Goal: Task Accomplishment & Management: Use online tool/utility

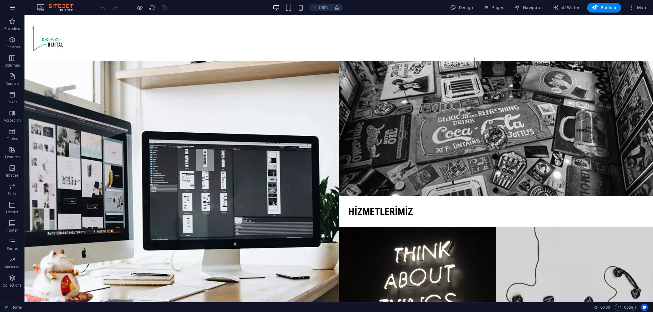
click at [14, 8] on icon "button" at bounding box center [12, 7] width 7 height 7
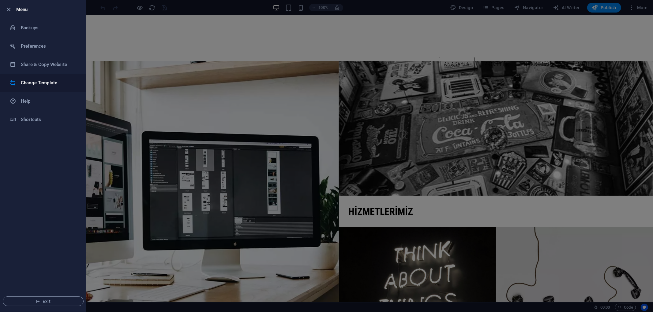
click at [47, 78] on li "Change Template" at bounding box center [43, 83] width 86 height 18
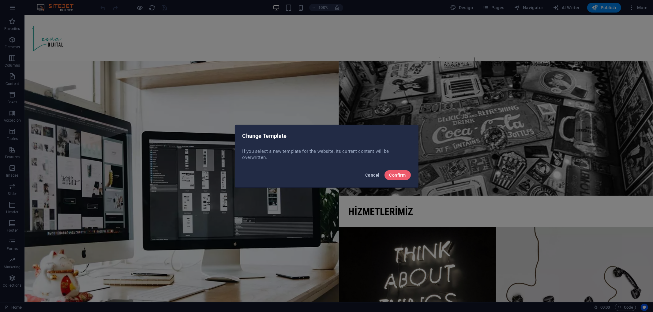
click at [375, 174] on span "Cancel" at bounding box center [372, 175] width 14 height 5
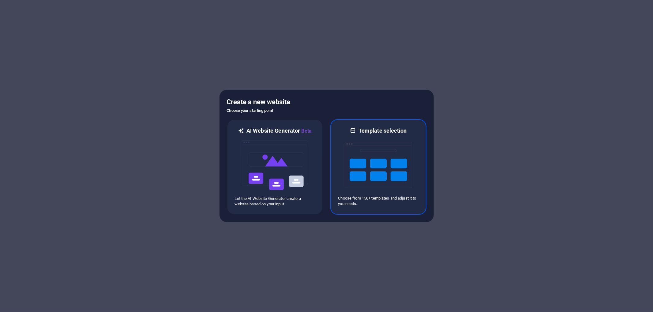
click at [360, 160] on img at bounding box center [378, 165] width 67 height 61
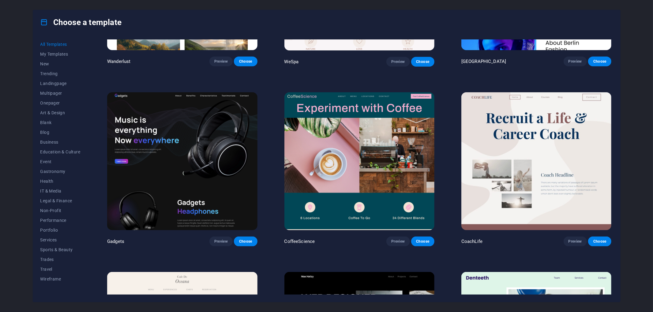
scroll to position [2108, 0]
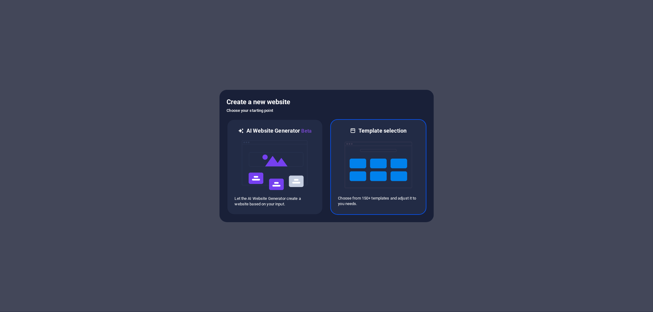
click at [386, 158] on img at bounding box center [378, 165] width 67 height 61
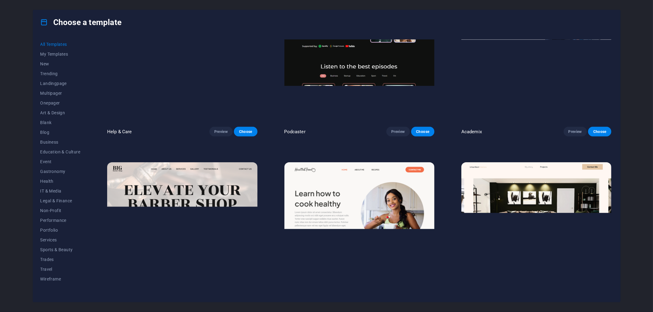
scroll to position [793, 0]
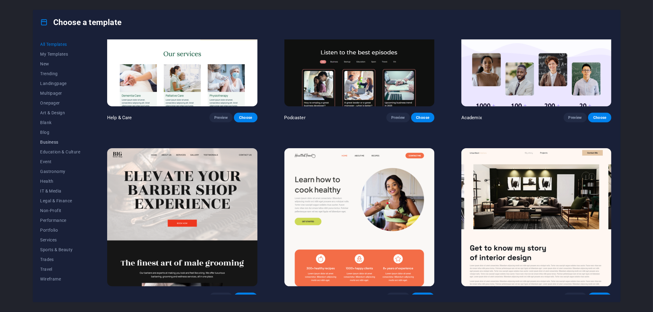
click at [56, 141] on span "Business" at bounding box center [60, 142] width 40 height 5
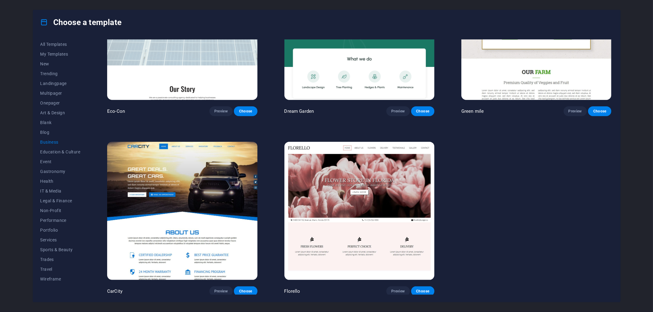
scroll to position [0, 0]
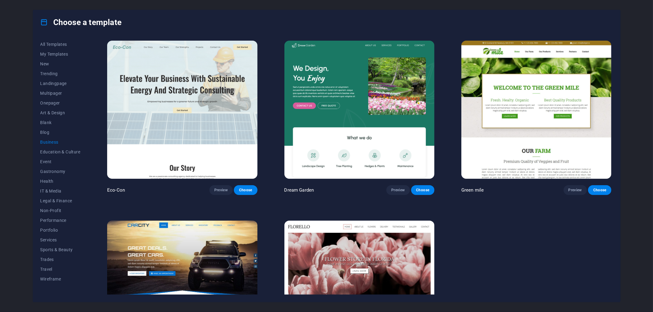
click at [233, 130] on img at bounding box center [182, 110] width 150 height 138
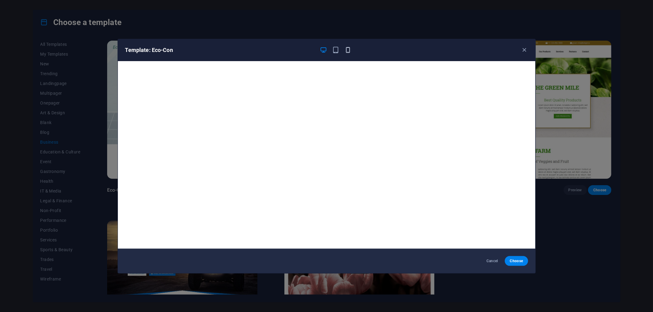
click at [348, 49] on icon "button" at bounding box center [347, 50] width 7 height 7
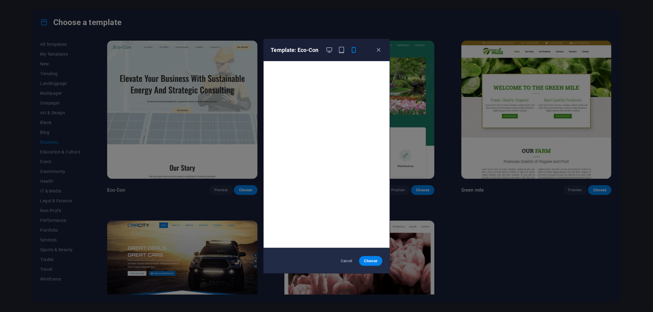
scroll to position [1, 0]
click at [348, 258] on button "Cancel" at bounding box center [346, 261] width 23 height 10
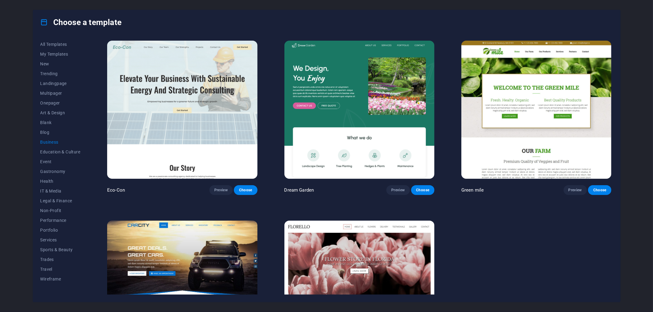
click at [377, 101] on img at bounding box center [359, 110] width 150 height 138
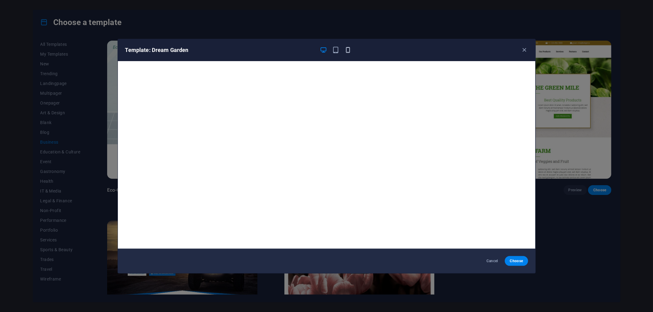
click at [349, 47] on icon "button" at bounding box center [347, 50] width 7 height 7
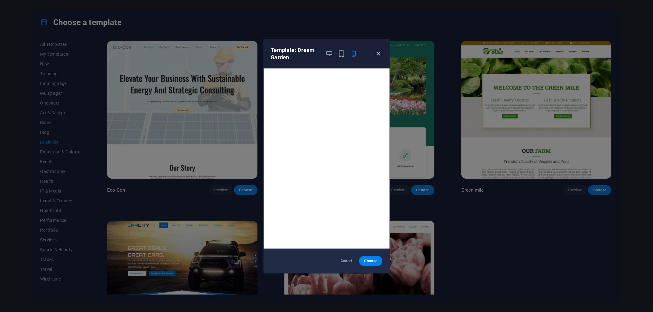
click at [379, 56] on icon "button" at bounding box center [378, 53] width 7 height 7
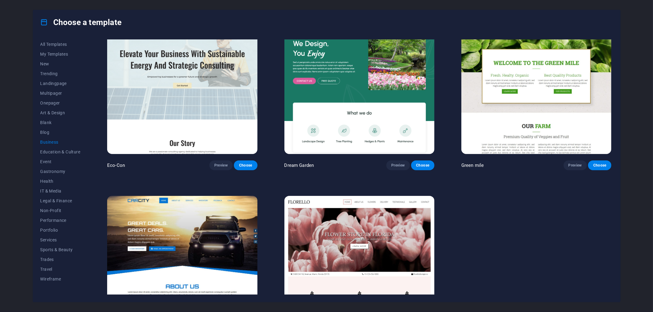
scroll to position [79, 0]
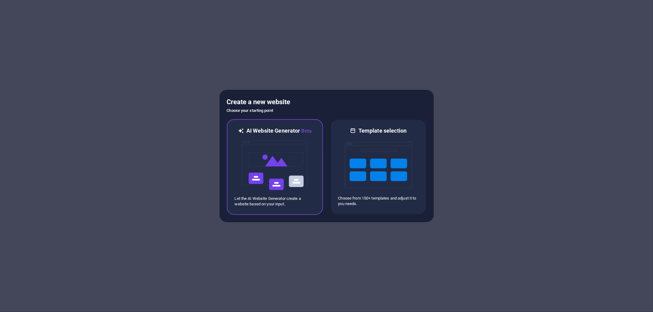
click at [296, 166] on img at bounding box center [274, 165] width 67 height 61
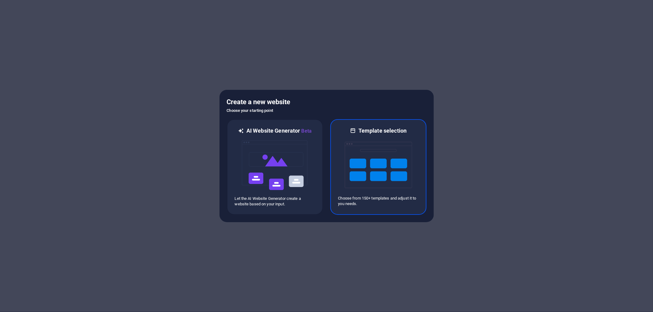
click at [361, 140] on img at bounding box center [378, 165] width 67 height 61
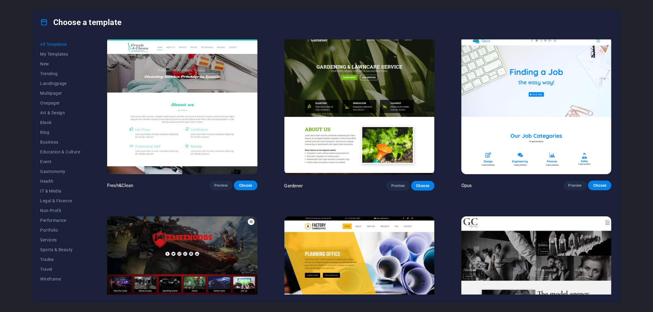
scroll to position [6370, 0]
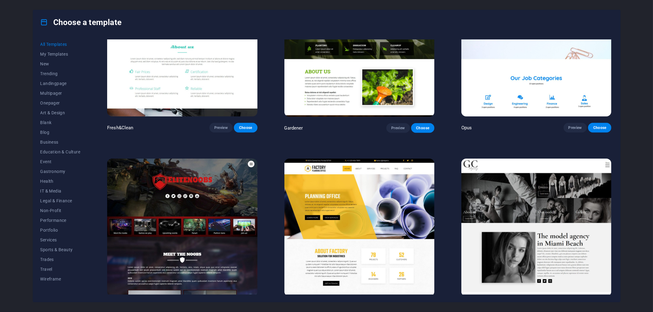
click at [328, 178] on img at bounding box center [359, 228] width 150 height 138
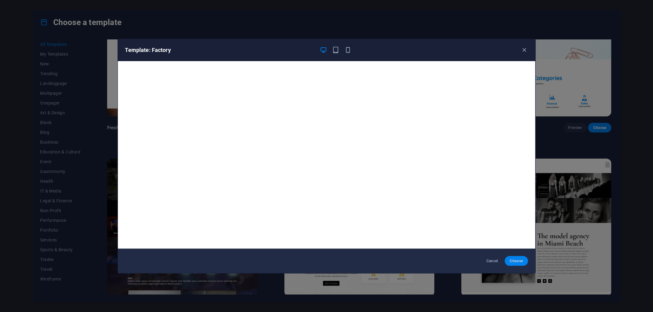
click at [517, 264] on button "Choose" at bounding box center [516, 261] width 23 height 10
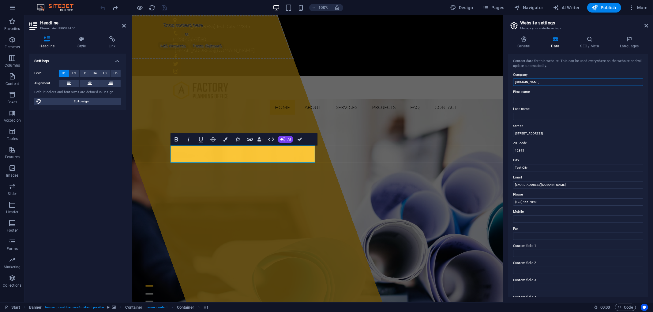
drag, startPoint x: 675, startPoint y: 98, endPoint x: 446, endPoint y: 78, distance: 230.4
click at [543, 83] on input "[DOMAIN_NAME]" at bounding box center [578, 82] width 130 height 7
type input "l"
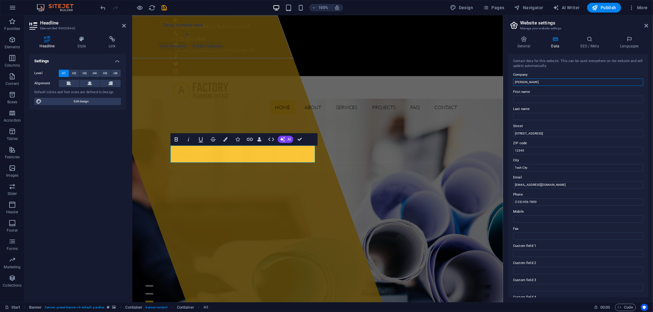
type input "[PERSON_NAME]"
click at [569, 70] on div "Contact data for this website. This can be used everywhere on the website and w…" at bounding box center [578, 176] width 140 height 244
click at [484, 76] on div "Home About Services Projects FAQ Contact Menu" at bounding box center [317, 97] width 371 height 43
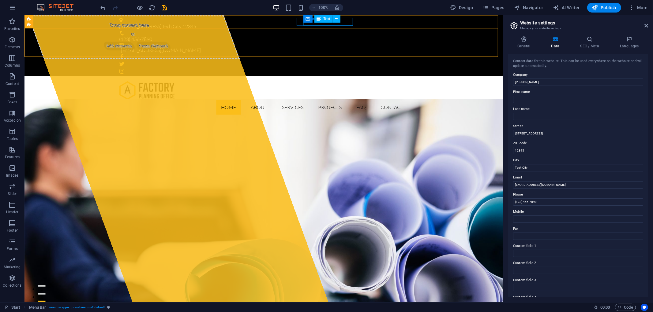
click at [328, 23] on div "Container Text" at bounding box center [323, 19] width 41 height 8
click at [345, 46] on div "[EMAIL_ADDRESS][DOMAIN_NAME]" at bounding box center [262, 50] width 282 height 8
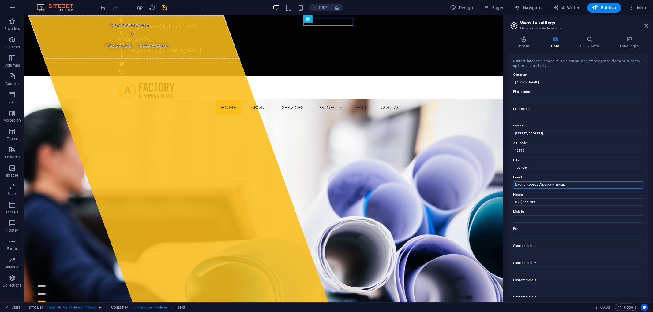
click at [520, 182] on input "[EMAIL_ADDRESS][DOMAIN_NAME]" at bounding box center [578, 184] width 130 height 7
drag, startPoint x: 523, startPoint y: 185, endPoint x: 527, endPoint y: 185, distance: 4.0
click at [527, 185] on input "[EMAIL_ADDRESS][DOMAIN_NAME]" at bounding box center [578, 184] width 130 height 7
type input "[EMAIL_ADDRESS][DOMAIN_NAME]"
click at [597, 179] on label "Email" at bounding box center [578, 177] width 130 height 7
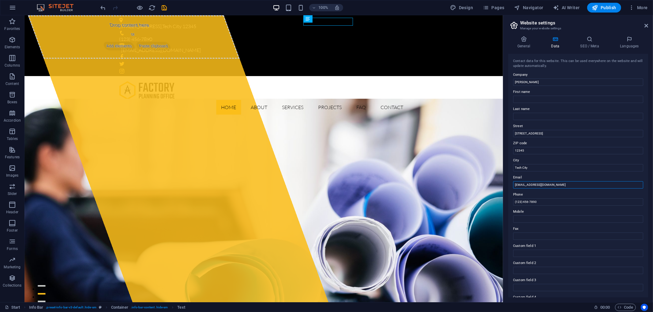
click at [597, 181] on input "[EMAIL_ADDRESS][DOMAIN_NAME]" at bounding box center [578, 184] width 130 height 7
click at [578, 177] on label "Email" at bounding box center [578, 177] width 130 height 7
click at [578, 181] on input "[EMAIL_ADDRESS][DOMAIN_NAME]" at bounding box center [578, 184] width 130 height 7
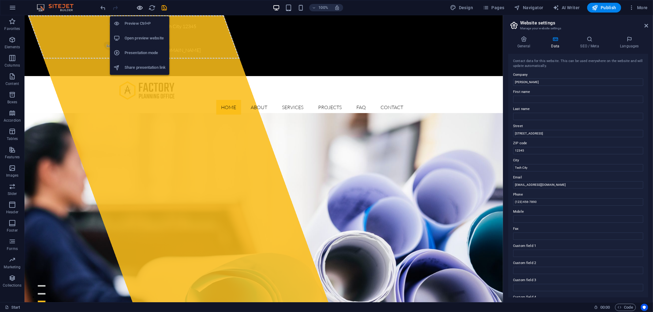
click at [138, 8] on icon "button" at bounding box center [140, 7] width 7 height 7
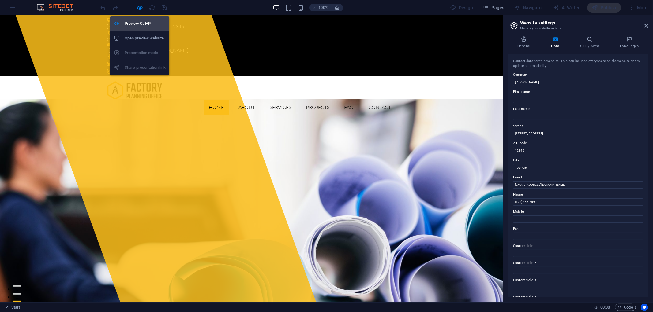
click at [140, 23] on h6 "Preview Ctrl+P" at bounding box center [145, 23] width 41 height 7
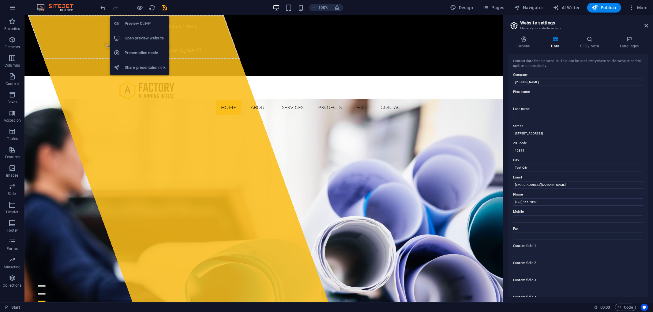
click at [140, 23] on h6 "Preview Ctrl+P" at bounding box center [145, 23] width 41 height 7
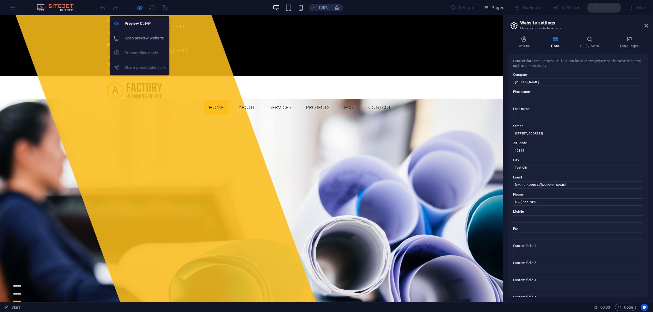
click at [140, 35] on h6 "Open preview website" at bounding box center [145, 38] width 41 height 7
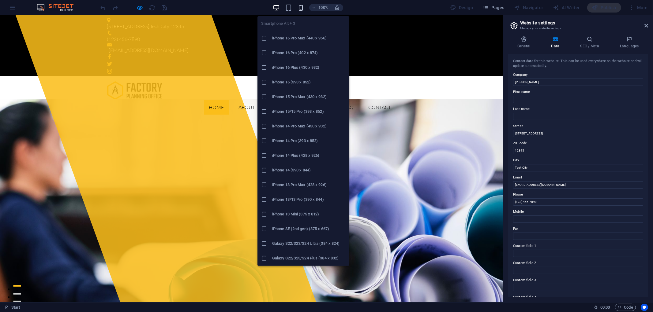
click at [300, 7] on icon "button" at bounding box center [300, 7] width 7 height 7
click at [301, 36] on h6 "iPhone 16 Pro Max (440 x 956)" at bounding box center [308, 38] width 73 height 7
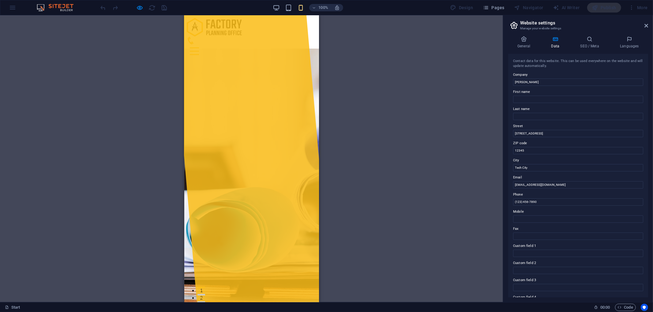
click at [289, 106] on div "Drop content here or Add elements Paste clipboard" at bounding box center [251, 158] width 160 height 287
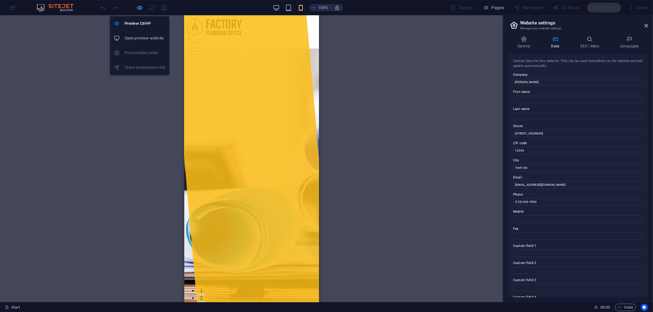
click at [141, 8] on icon "button" at bounding box center [140, 7] width 7 height 7
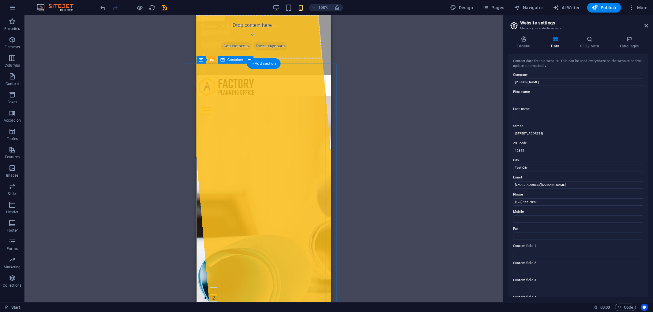
click at [298, 129] on div "Drop content here or Add elements Paste clipboard" at bounding box center [264, 158] width 160 height 287
click at [533, 38] on icon at bounding box center [523, 39] width 31 height 6
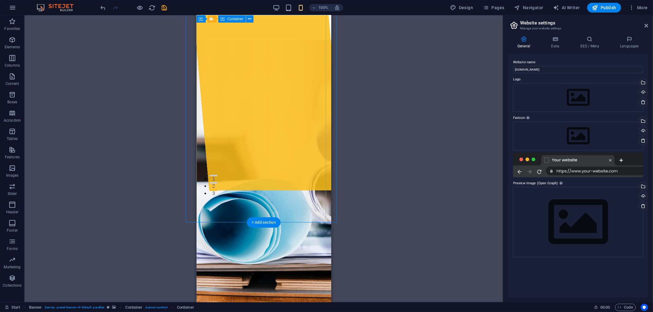
scroll to position [113, 0]
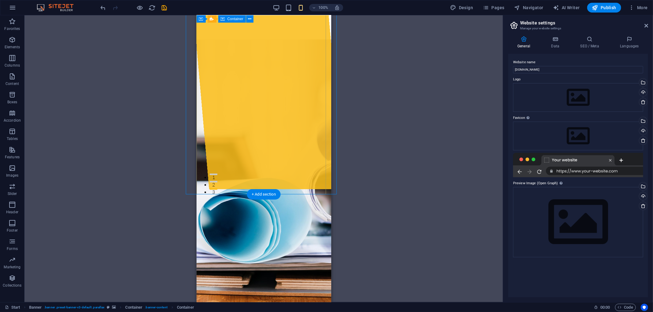
click at [304, 173] on div "Drop content here or Add elements Paste clipboard" at bounding box center [264, 45] width 160 height 287
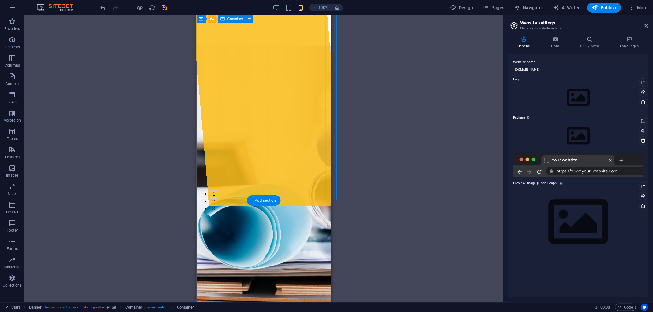
scroll to position [91, 0]
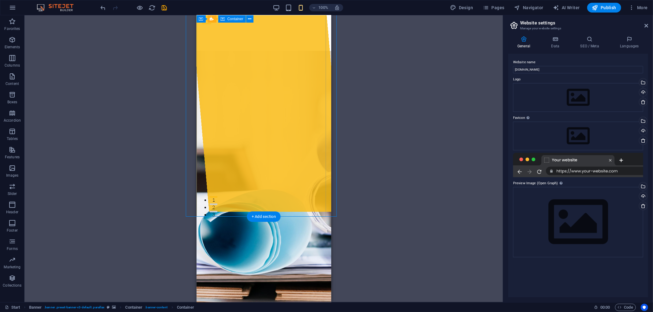
click at [287, 169] on div "Drop content here or Add elements Paste clipboard" at bounding box center [264, 67] width 160 height 287
select select "%"
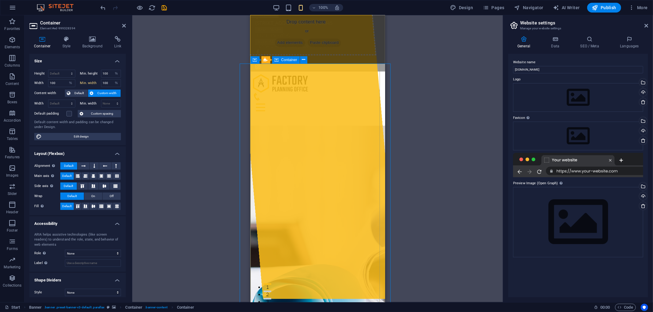
scroll to position [0, 0]
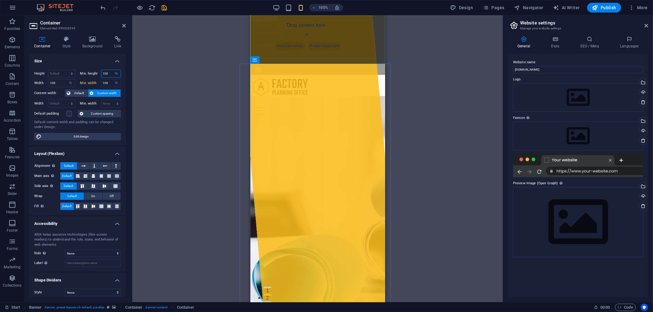
drag, startPoint x: 107, startPoint y: 72, endPoint x: 96, endPoint y: 70, distance: 11.5
click at [96, 70] on div "Min. height 100 None px rem % vh vw" at bounding box center [100, 74] width 41 height 8
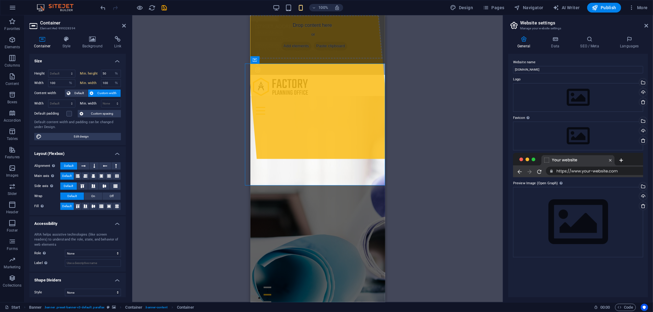
click at [425, 195] on div "Drag here to replace the existing content. Press “Ctrl” if you want to create a…" at bounding box center [317, 158] width 371 height 287
type input "100"
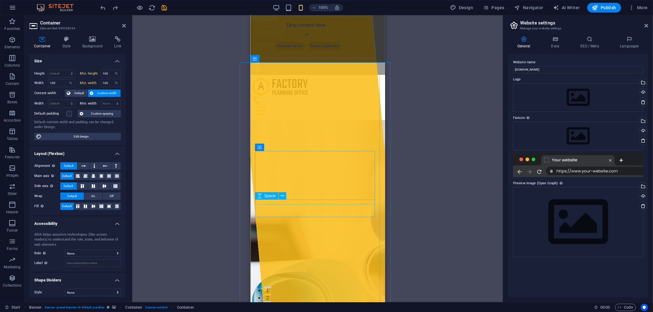
scroll to position [91, 0]
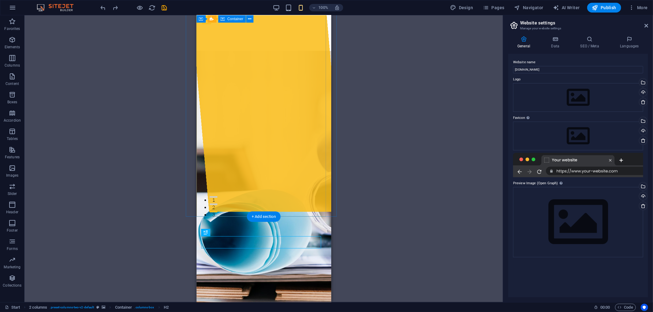
click at [290, 212] on div "Drop content here or Add elements Paste clipboard" at bounding box center [264, 67] width 160 height 287
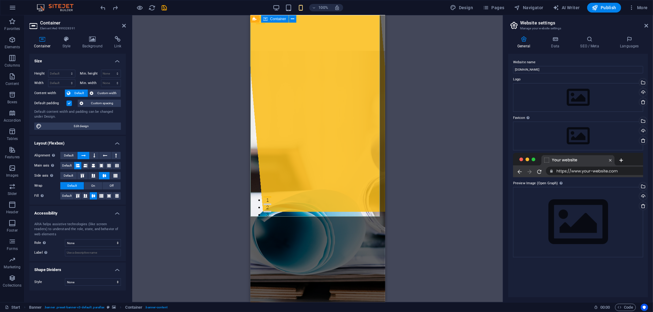
click at [260, 194] on div "Drop content here or Add elements Paste clipboard" at bounding box center [318, 67] width 160 height 287
click at [107, 83] on select "None px rem % vh vw" at bounding box center [111, 83] width 20 height 7
click at [113, 74] on select "None px rem % vh vw" at bounding box center [111, 73] width 20 height 7
select select "%"
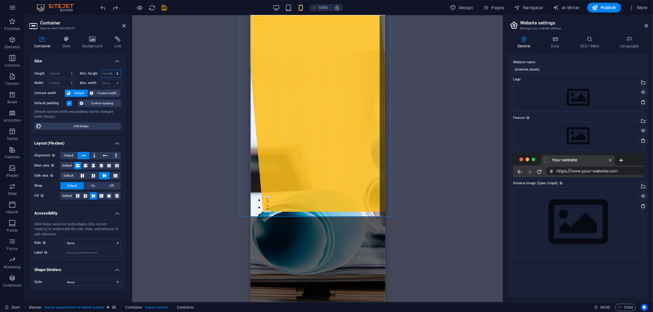
click at [112, 70] on select "None px rem % vh vw" at bounding box center [111, 73] width 20 height 7
type input "50"
click at [179, 112] on div "Drag here to replace the existing content. Press “Ctrl” if you want to create a…" at bounding box center [317, 158] width 371 height 287
click at [376, 151] on div "Drop content here or Add elements Paste clipboard" at bounding box center [318, 67] width 160 height 287
click at [339, 158] on div "Drop content here or Add elements Paste clipboard" at bounding box center [318, 67] width 160 height 287
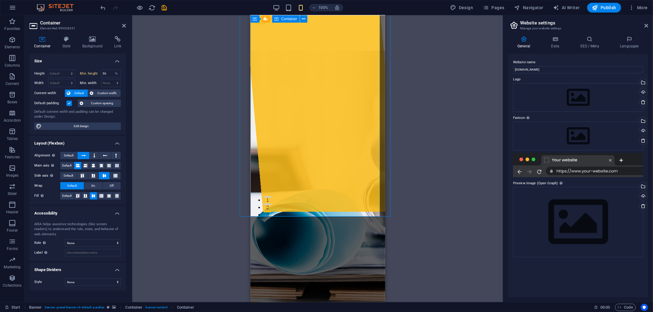
click at [339, 158] on div "Drop content here or Add elements Paste clipboard" at bounding box center [318, 67] width 160 height 287
select select "%"
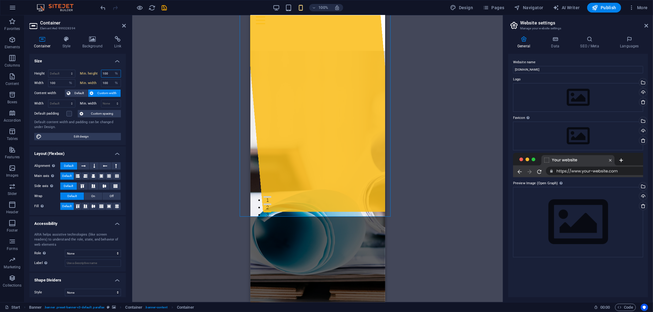
click at [105, 73] on input "100" at bounding box center [111, 73] width 20 height 7
type input "50"
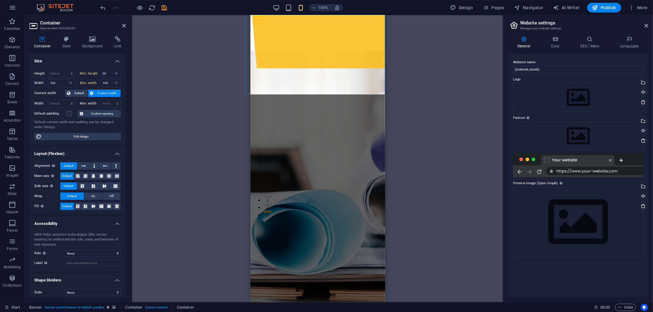
click at [436, 174] on div "Drag here to replace the existing content. Press “Ctrl” if you want to create a…" at bounding box center [317, 158] width 371 height 287
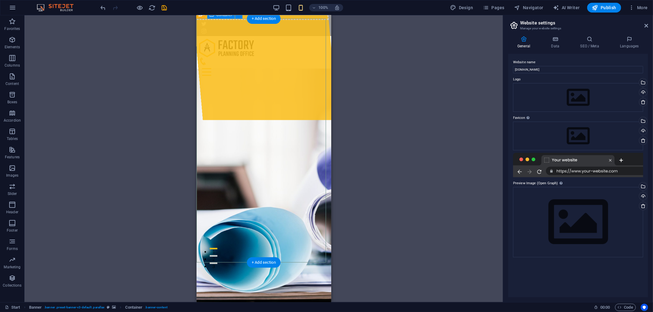
scroll to position [45, 0]
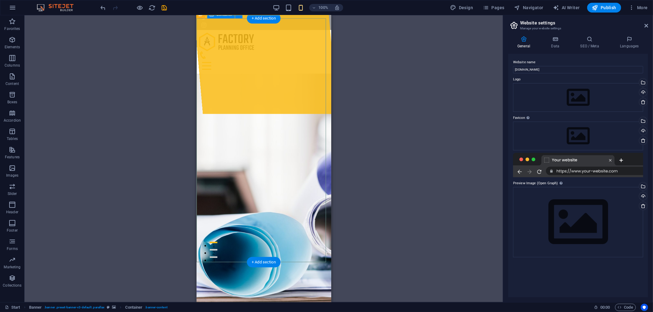
select select "%"
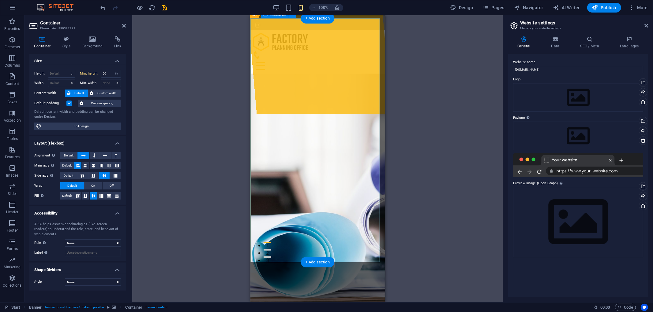
click at [69, 103] on label at bounding box center [69, 104] width 6 height 6
click at [0, 0] on input "Default padding" at bounding box center [0, 0] width 0 height 0
click at [69, 103] on label at bounding box center [69, 104] width 6 height 6
click at [0, 0] on input "Default padding" at bounding box center [0, 0] width 0 height 0
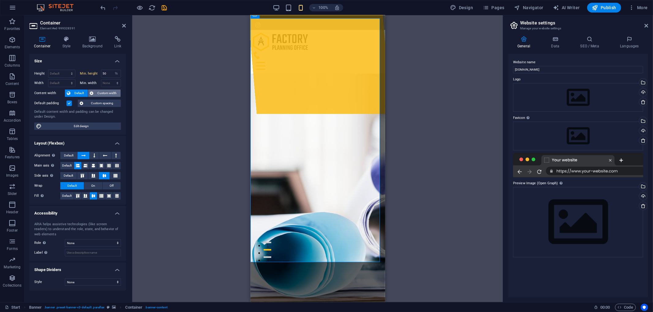
click at [100, 95] on span "Custom width" at bounding box center [107, 93] width 24 height 7
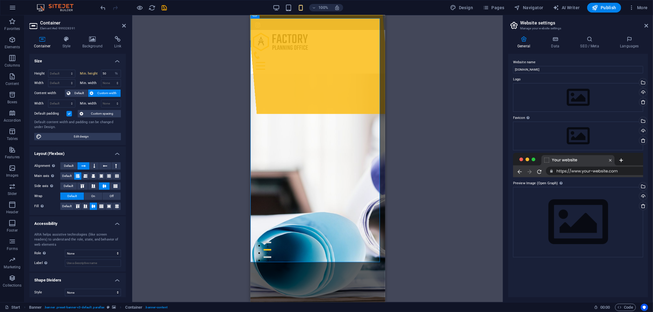
click at [100, 95] on span "Custom width" at bounding box center [107, 93] width 24 height 7
click at [76, 93] on span "Default" at bounding box center [79, 93] width 14 height 7
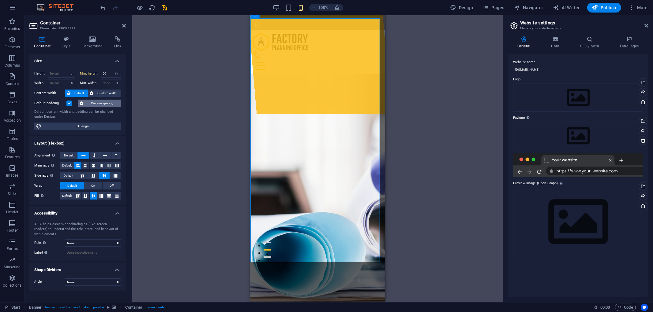
click at [99, 103] on span "Custom spacing" at bounding box center [102, 103] width 34 height 7
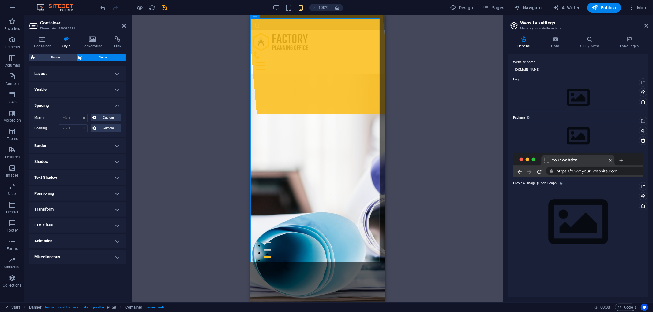
click at [67, 44] on h4 "Style" at bounding box center [68, 42] width 20 height 13
click at [41, 42] on icon at bounding box center [42, 39] width 26 height 6
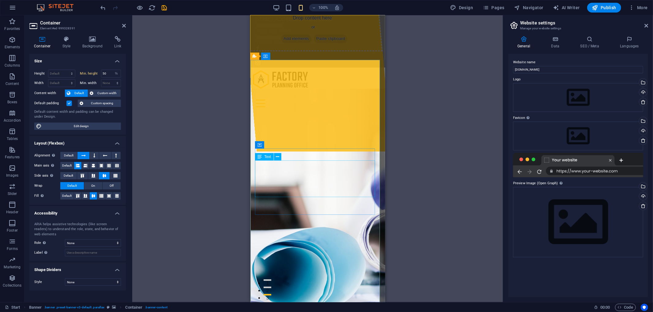
scroll to position [0, 0]
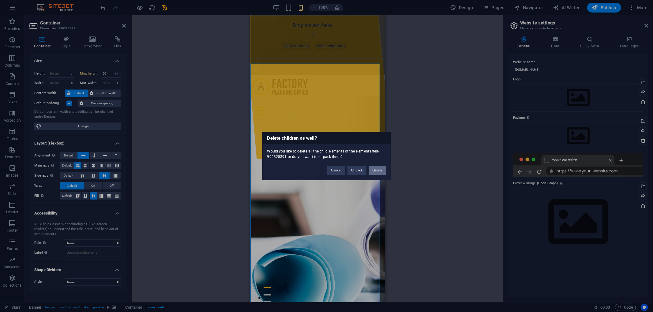
click at [377, 173] on button "Delete" at bounding box center [377, 170] width 17 height 9
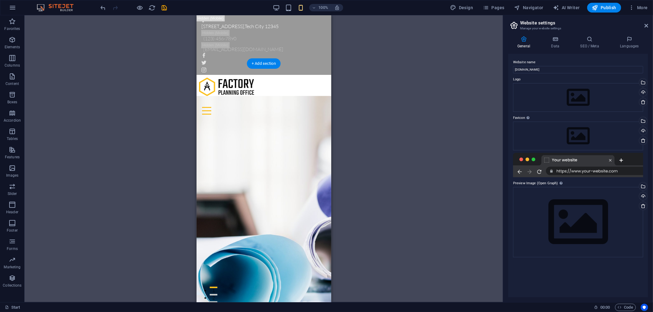
click at [266, 170] on figure at bounding box center [263, 229] width 135 height 266
select select "vh"
select select "banner"
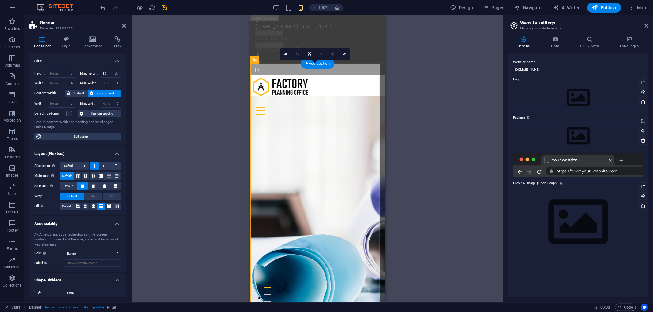
click at [315, 169] on figure at bounding box center [317, 229] width 135 height 266
drag, startPoint x: 108, startPoint y: 73, endPoint x: 91, endPoint y: 73, distance: 16.8
click at [91, 73] on div "Min. height 85 None px rem % vh vw" at bounding box center [100, 74] width 41 height 8
click at [116, 72] on select "None px rem % vh vw" at bounding box center [116, 73] width 9 height 7
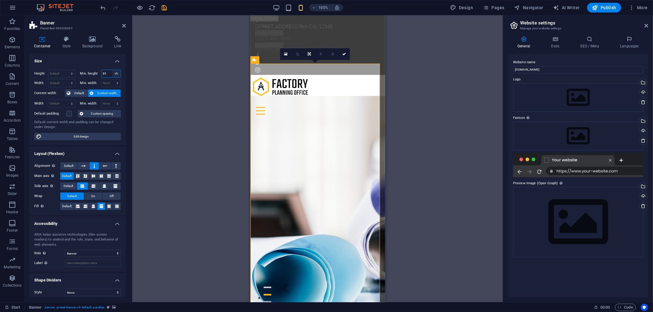
select select "%"
click at [112, 70] on select "None px rem % vh vw" at bounding box center [116, 73] width 9 height 7
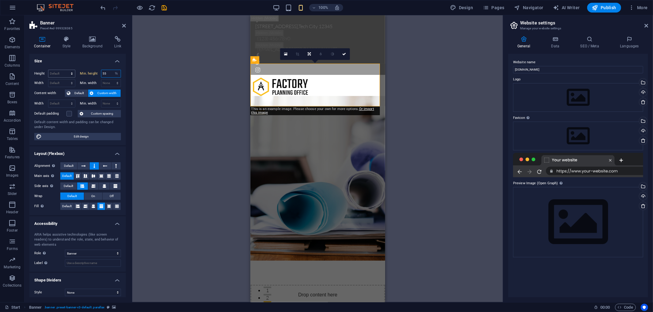
drag, startPoint x: 107, startPoint y: 74, endPoint x: 74, endPoint y: 71, distance: 33.8
click at [75, 71] on div "Height Default px rem % vh vw Min. height 55 None px rem % vh vw" at bounding box center [77, 74] width 87 height 9
type input "80"
click at [421, 148] on div "Drag here to replace the existing content. Press “Ctrl” if you want to create a…" at bounding box center [317, 158] width 371 height 287
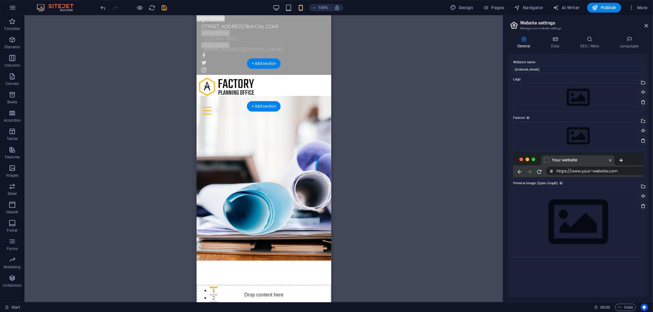
click at [313, 97] on figure at bounding box center [263, 178] width 135 height 165
select select "%"
select select "banner"
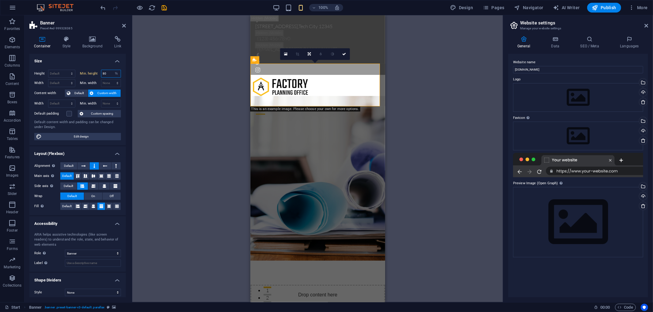
drag, startPoint x: 95, startPoint y: 72, endPoint x: 86, endPoint y: 72, distance: 8.9
click at [86, 72] on div "Min. height 80 None px rem % vh vw" at bounding box center [100, 74] width 41 height 8
click at [114, 73] on select "None px rem % vh vw" at bounding box center [116, 73] width 9 height 7
select select "px"
click at [112, 70] on select "None px rem % vh vw" at bounding box center [116, 73] width 9 height 7
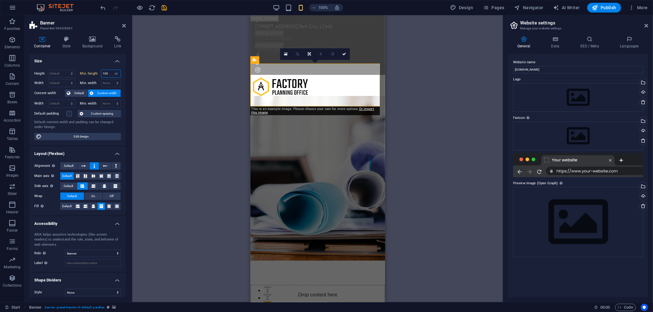
drag, startPoint x: 109, startPoint y: 73, endPoint x: 94, endPoint y: 73, distance: 15.0
click at [94, 73] on div "Min. height 100 None px rem % vh vw" at bounding box center [100, 74] width 41 height 8
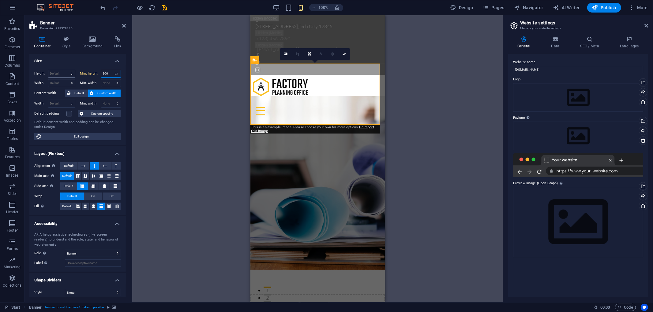
drag, startPoint x: 110, startPoint y: 74, endPoint x: 69, endPoint y: 74, distance: 40.7
click at [69, 74] on div "Height Default px rem % vh vw Min. height 200 None px rem % vh vw" at bounding box center [77, 74] width 87 height 9
type input "500"
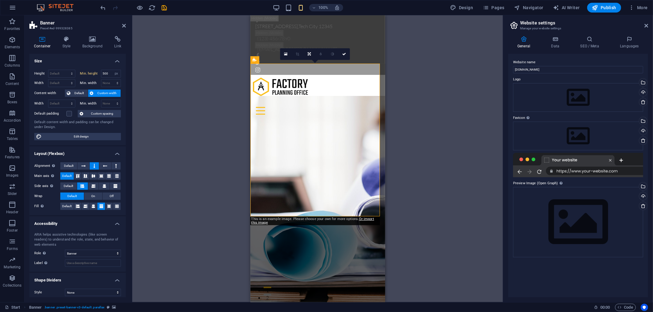
click at [423, 209] on div "Drag here to replace the existing content. Press “Ctrl” if you want to create a…" at bounding box center [317, 158] width 371 height 287
click at [320, 133] on figure at bounding box center [317, 206] width 135 height 220
click at [460, 121] on div "Drag here to replace the existing content. Press “Ctrl” if you want to create a…" at bounding box center [317, 158] width 371 height 287
click at [471, 114] on div "Drag here to replace the existing content. Press “Ctrl” if you want to create a…" at bounding box center [317, 158] width 371 height 287
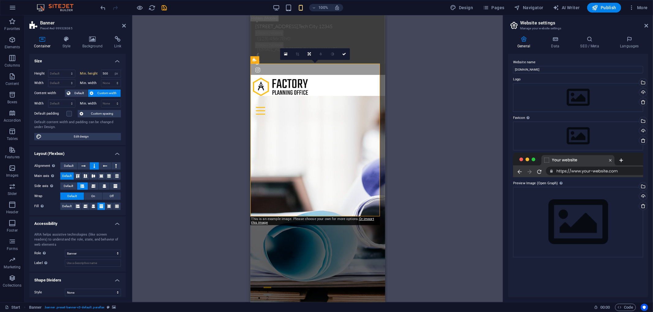
click at [471, 114] on div "Drag here to replace the existing content. Press “Ctrl” if you want to create a…" at bounding box center [317, 158] width 371 height 287
click at [159, 2] on div "100% Design Pages Navigator AI Writer Publish More" at bounding box center [326, 7] width 652 height 15
click at [163, 5] on icon "save" at bounding box center [164, 7] width 7 height 7
checkbox input "false"
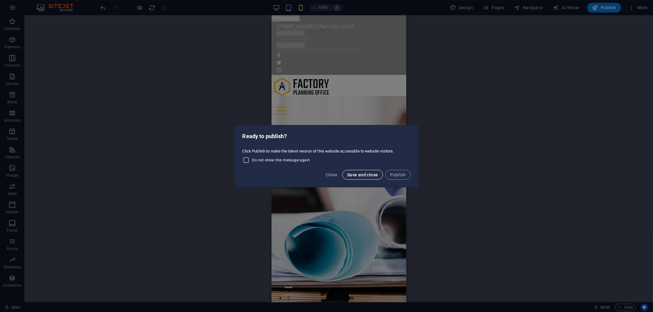
click at [358, 175] on span "Save and close" at bounding box center [362, 175] width 31 height 5
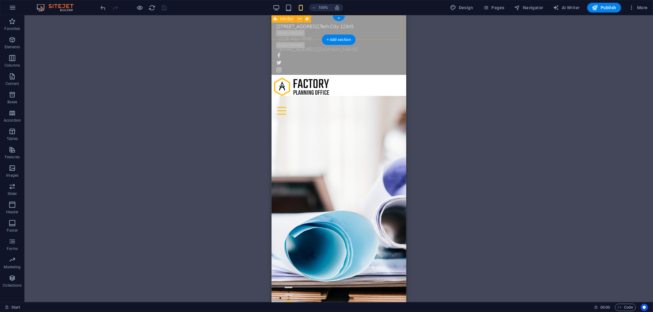
click at [392, 28] on div "[STREET_ADDRESS] (123) 456-7890 [EMAIL_ADDRESS][DOMAIN_NAME]" at bounding box center [338, 45] width 135 height 60
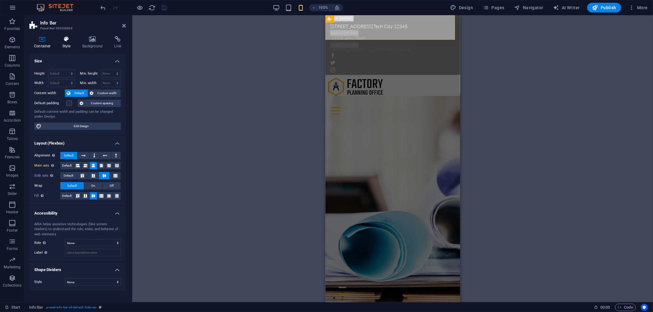
click at [69, 45] on h4 "Style" at bounding box center [68, 42] width 20 height 13
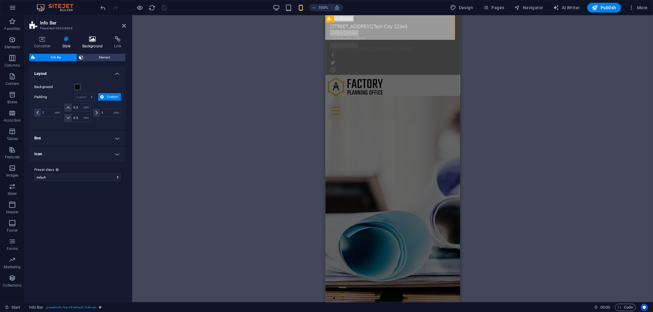
click at [86, 43] on h4 "Background" at bounding box center [94, 42] width 32 height 13
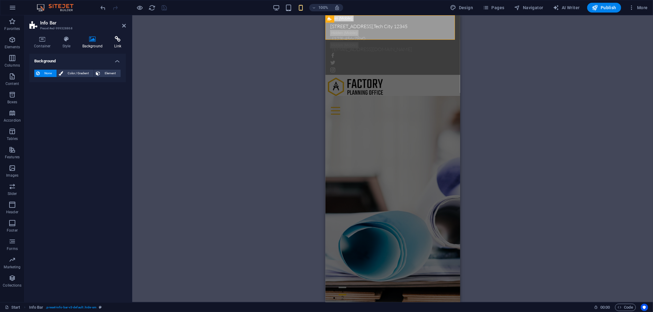
click at [117, 42] on h4 "Link" at bounding box center [118, 42] width 16 height 13
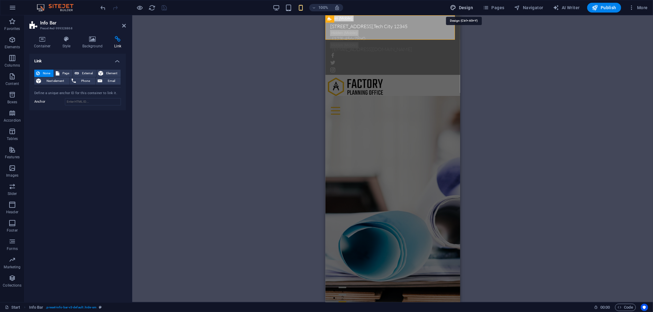
click at [467, 7] on span "Design" at bounding box center [461, 8] width 23 height 6
select select "px"
select select "300"
select select "px"
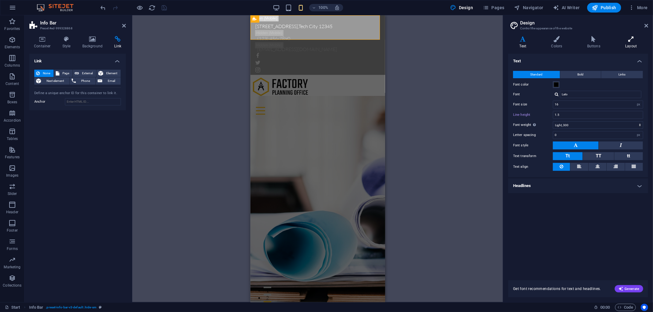
click at [632, 42] on h4 "Layout" at bounding box center [631, 42] width 34 height 13
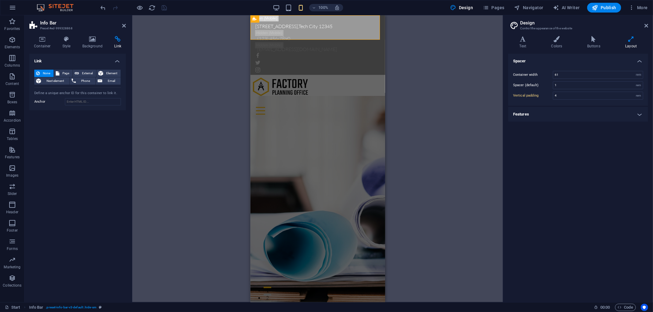
click at [562, 120] on h4 "Features" at bounding box center [578, 114] width 140 height 15
click at [589, 45] on h4 "Buttons" at bounding box center [595, 42] width 38 height 13
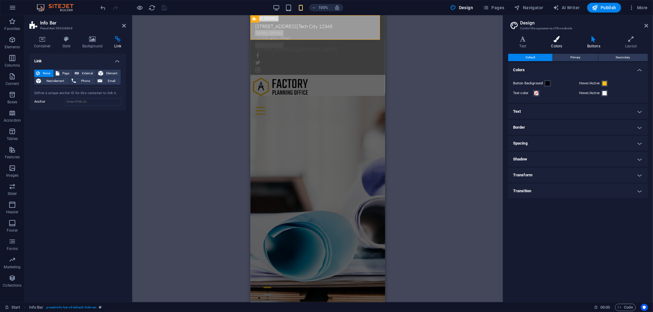
click at [567, 40] on icon at bounding box center [556, 39] width 33 height 6
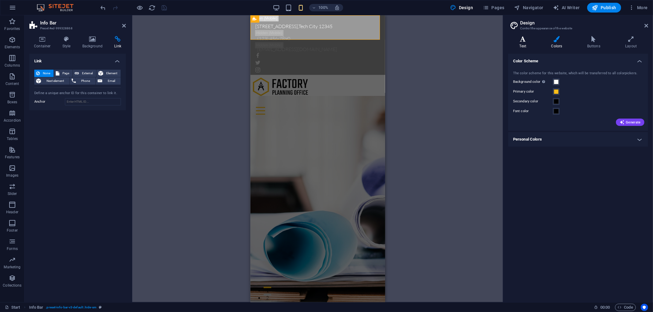
click at [528, 39] on icon at bounding box center [522, 39] width 29 height 6
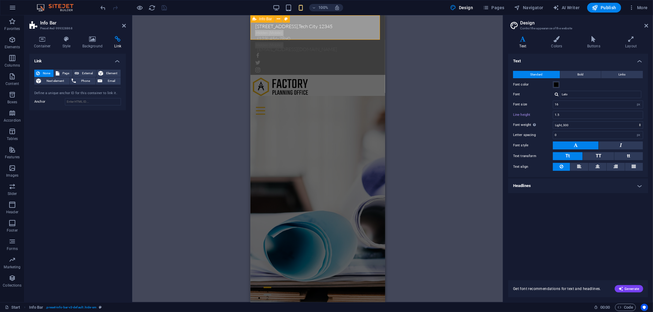
click at [368, 28] on div "[STREET_ADDRESS] (123) 456-7890 [EMAIL_ADDRESS][DOMAIN_NAME]" at bounding box center [317, 45] width 135 height 60
click at [278, 19] on icon at bounding box center [278, 19] width 3 height 6
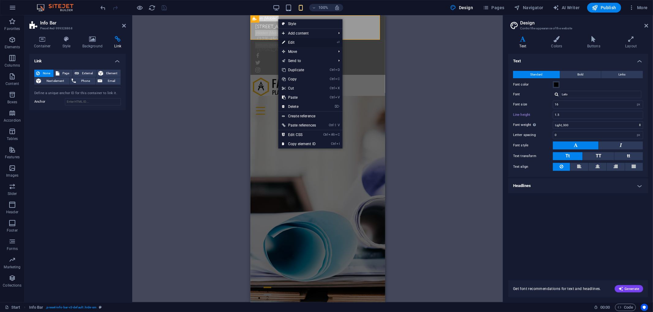
click at [313, 42] on link "⏎ Edit" at bounding box center [298, 42] width 41 height 9
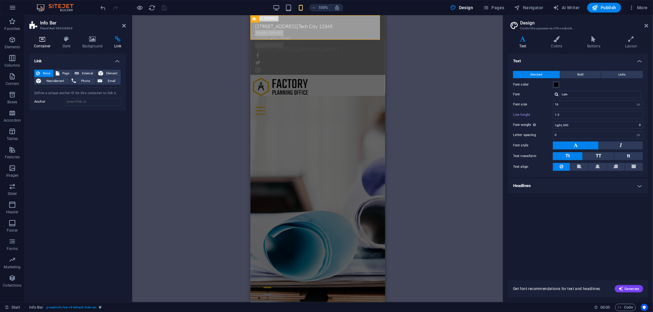
click at [42, 39] on icon at bounding box center [42, 39] width 26 height 6
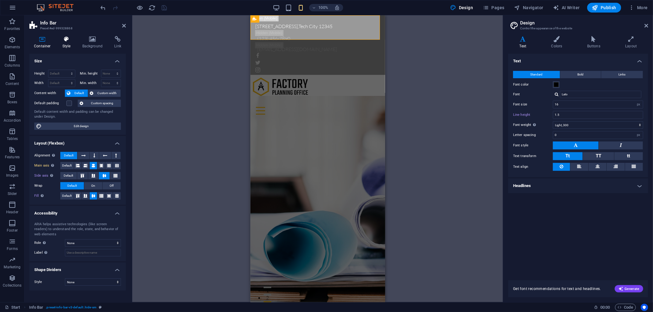
click at [62, 42] on h4 "Style" at bounding box center [68, 42] width 20 height 13
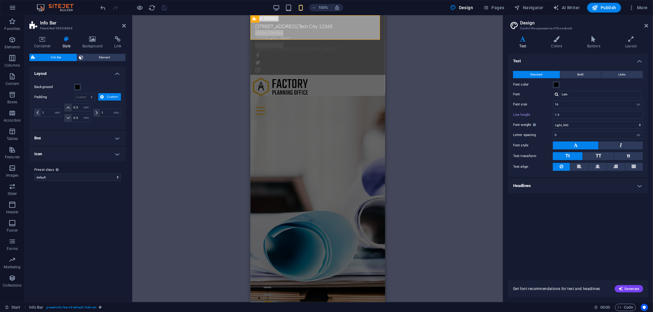
click at [78, 138] on h4 "Box" at bounding box center [77, 138] width 96 height 15
click at [78, 137] on h4 "Box" at bounding box center [77, 136] width 96 height 11
click at [100, 58] on span "Element" at bounding box center [104, 57] width 39 height 7
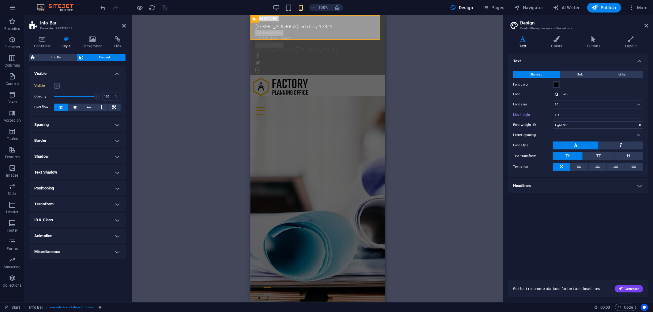
click at [58, 85] on label at bounding box center [57, 86] width 6 height 6
click at [0, 0] on input "Visible" at bounding box center [0, 0] width 0 height 0
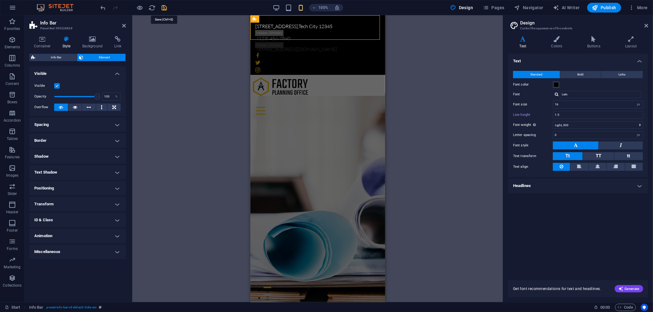
click at [162, 8] on icon "save" at bounding box center [164, 7] width 7 height 7
checkbox input "false"
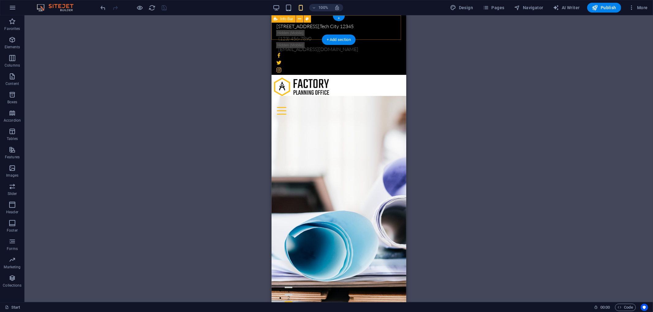
click at [393, 28] on div "[STREET_ADDRESS] (123) 456-7890 [EMAIL_ADDRESS][DOMAIN_NAME]" at bounding box center [338, 45] width 135 height 60
click at [152, 8] on icon "reload" at bounding box center [152, 7] width 7 height 7
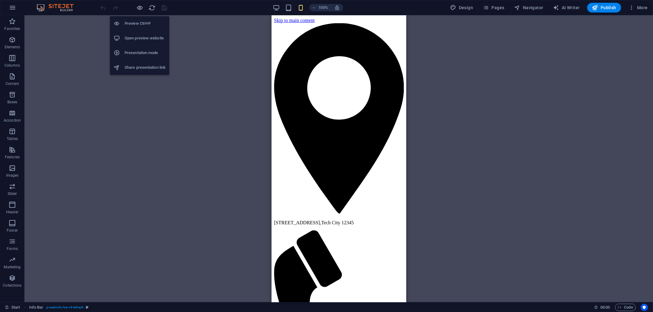
click at [143, 40] on h6 "Open preview website" at bounding box center [145, 38] width 41 height 7
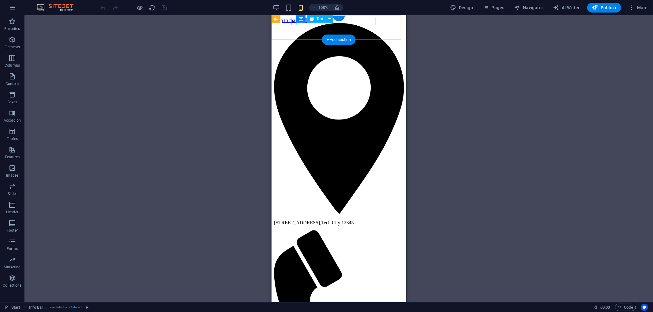
click at [351, 220] on div "[STREET_ADDRESS]" at bounding box center [339, 223] width 130 height 6
click at [300, 19] on icon at bounding box center [299, 19] width 3 height 6
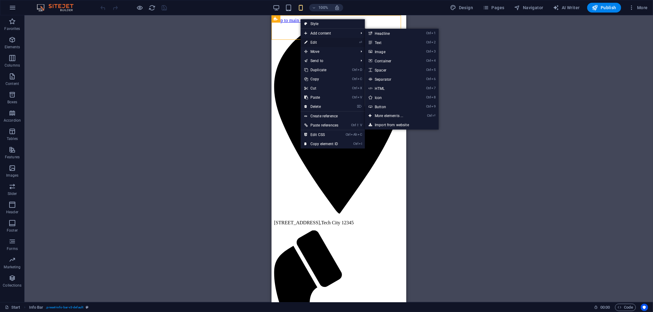
click at [314, 44] on link "⏎ Edit" at bounding box center [321, 42] width 41 height 9
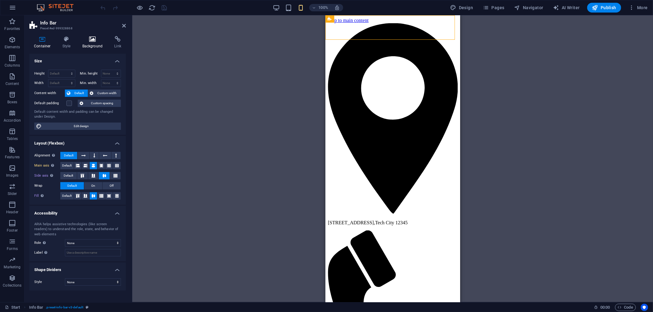
click at [87, 43] on h4 "Background" at bounding box center [94, 42] width 32 height 13
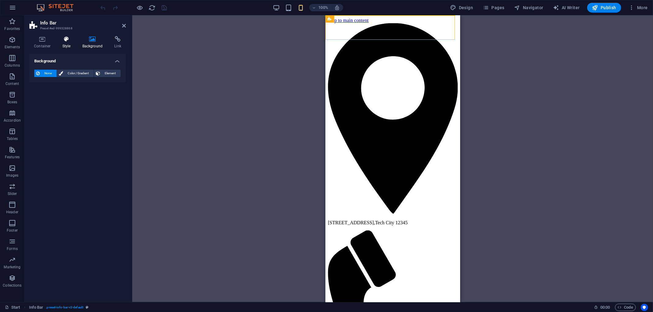
click at [64, 40] on icon at bounding box center [66, 39] width 17 height 6
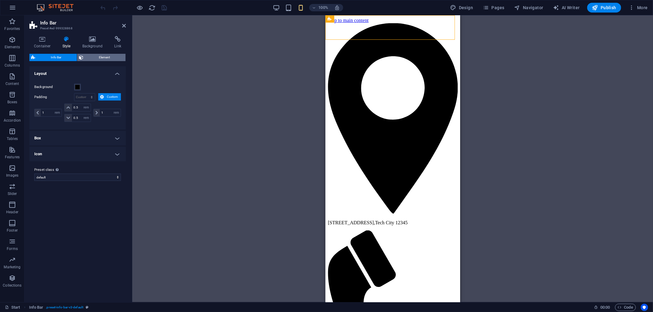
click at [98, 57] on span "Element" at bounding box center [104, 57] width 39 height 7
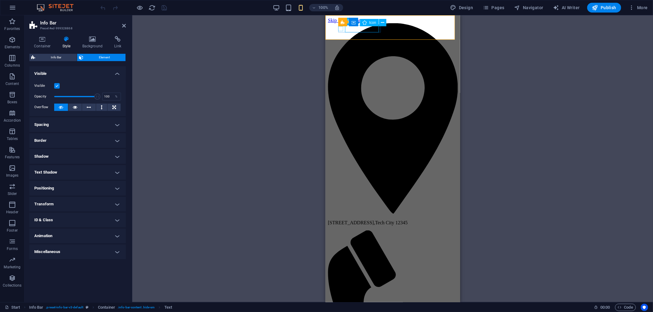
click at [341, 230] on figure at bounding box center [392, 317] width 130 height 174
click at [59, 84] on label at bounding box center [57, 86] width 6 height 6
click at [0, 0] on input "Visible" at bounding box center [0, 0] width 0 height 0
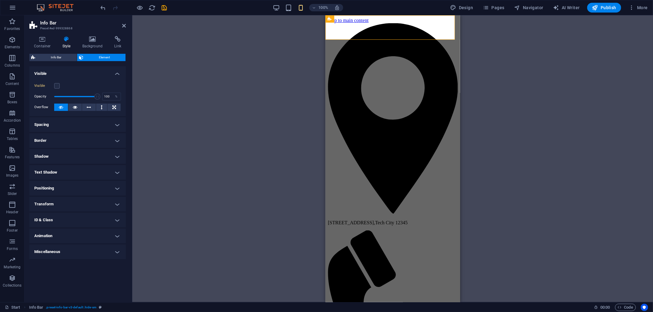
click at [60, 83] on div "Visible" at bounding box center [77, 85] width 87 height 7
click at [58, 85] on label at bounding box center [57, 86] width 6 height 6
click at [0, 0] on input "Visible" at bounding box center [0, 0] width 0 height 0
click at [339, 230] on figure at bounding box center [392, 317] width 130 height 174
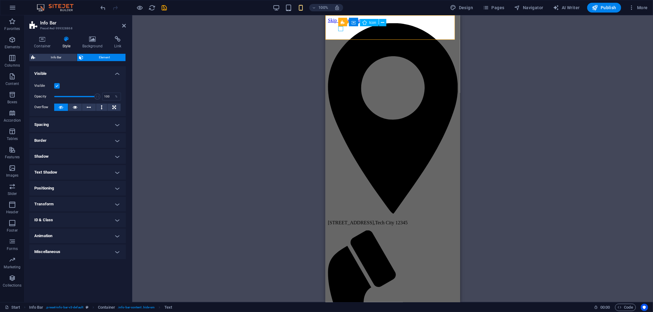
click at [339, 230] on figure at bounding box center [392, 317] width 130 height 174
select select "xMidYMid"
select select "px"
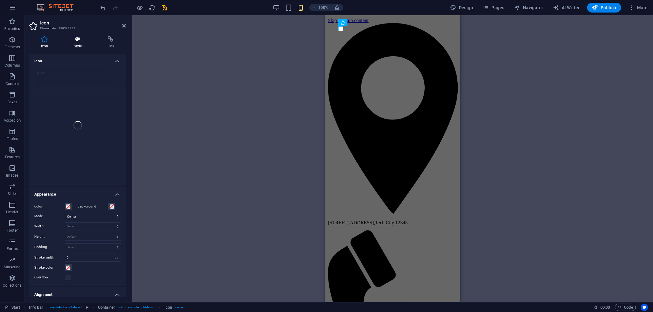
click at [88, 46] on h4 "Style" at bounding box center [79, 42] width 34 height 13
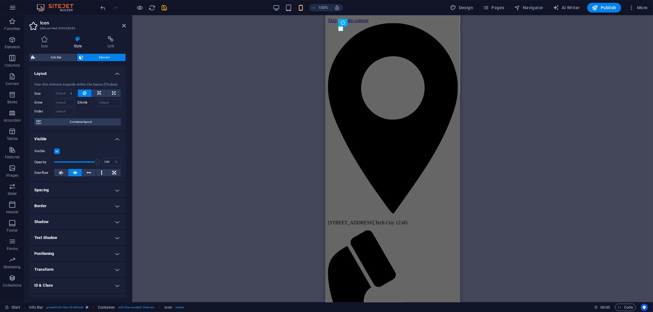
click at [55, 151] on label at bounding box center [57, 152] width 6 height 6
click at [0, 0] on input "Visible" at bounding box center [0, 0] width 0 height 0
click at [57, 151] on label at bounding box center [57, 152] width 6 height 6
click at [0, 0] on input "Visible" at bounding box center [0, 0] width 0 height 0
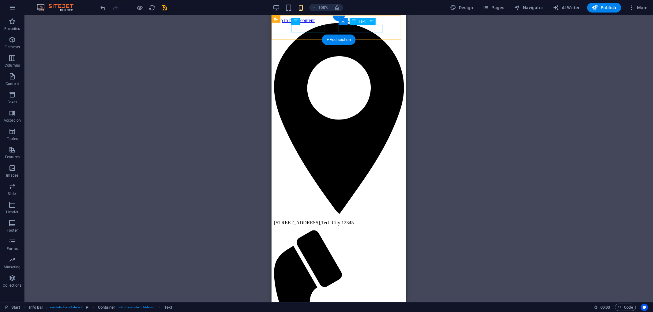
click at [431, 59] on div "Placeholder Banner Logo Menu Bar Icon Info Bar Social Media Icons Text Containe…" at bounding box center [338, 158] width 628 height 287
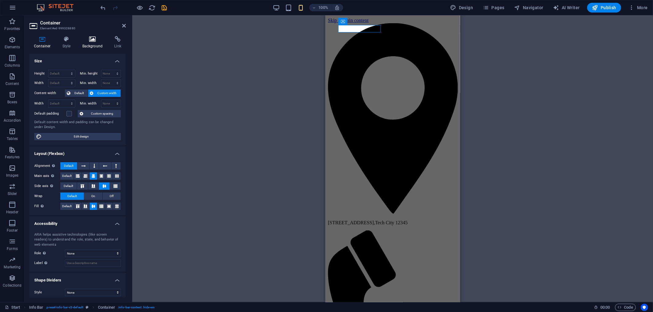
click at [89, 43] on h4 "Background" at bounding box center [94, 42] width 32 height 13
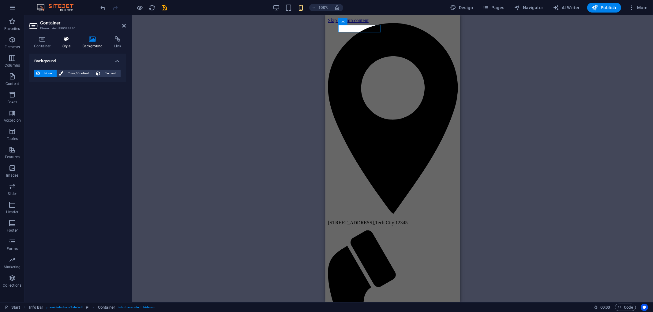
click at [74, 41] on icon at bounding box center [66, 39] width 17 height 6
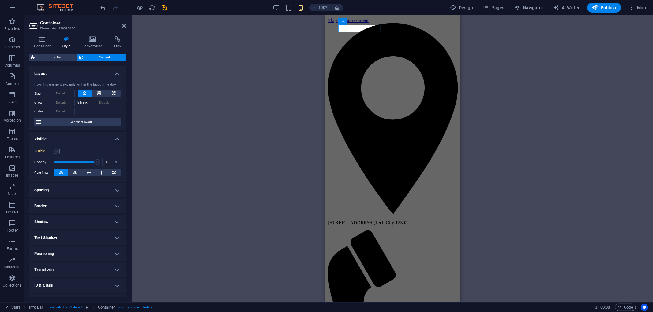
click at [57, 151] on label at bounding box center [57, 152] width 6 height 6
click at [0, 0] on input "Visible" at bounding box center [0, 0] width 0 height 0
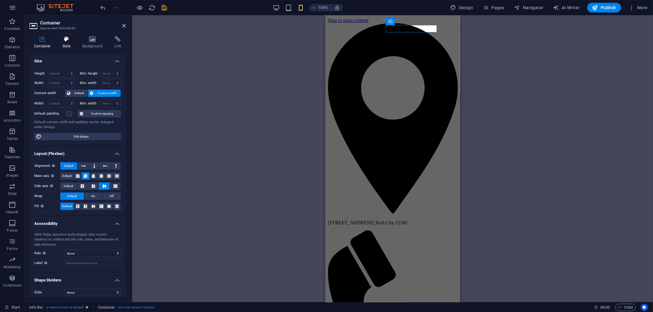
click at [72, 43] on h4 "Style" at bounding box center [68, 42] width 20 height 13
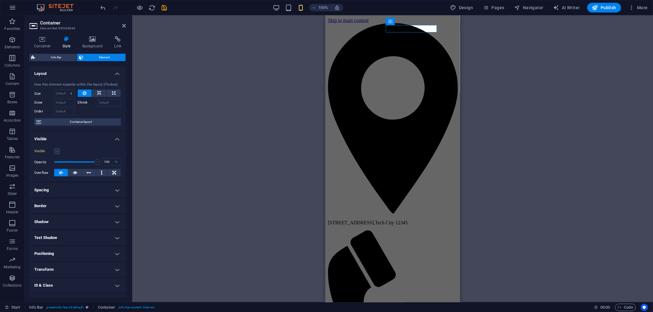
click at [58, 150] on label at bounding box center [57, 152] width 6 height 6
click at [0, 0] on input "Visible" at bounding box center [0, 0] width 0 height 0
click at [205, 148] on div "Placeholder Banner Logo Menu Bar Icon Info Bar Social Media Icons Container Tex…" at bounding box center [392, 158] width 521 height 287
click at [165, 10] on icon "save" at bounding box center [164, 7] width 7 height 7
checkbox input "false"
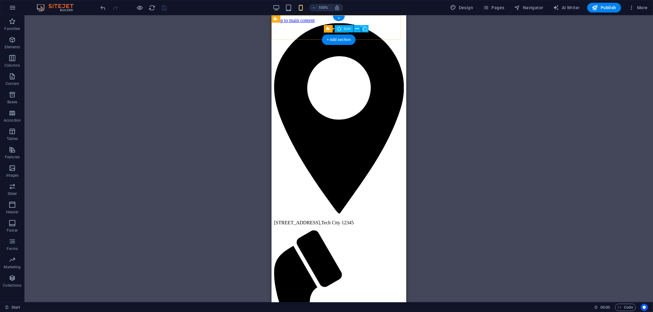
select select "xMidYMid"
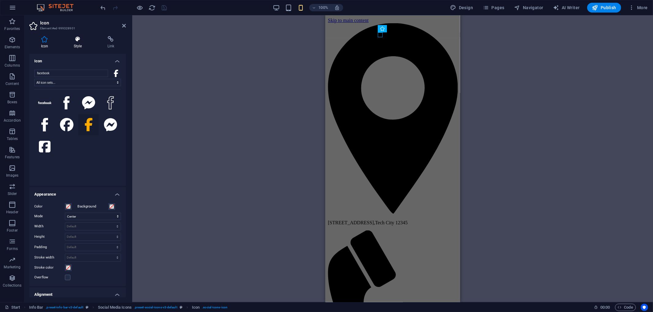
click at [84, 42] on h4 "Style" at bounding box center [79, 42] width 34 height 13
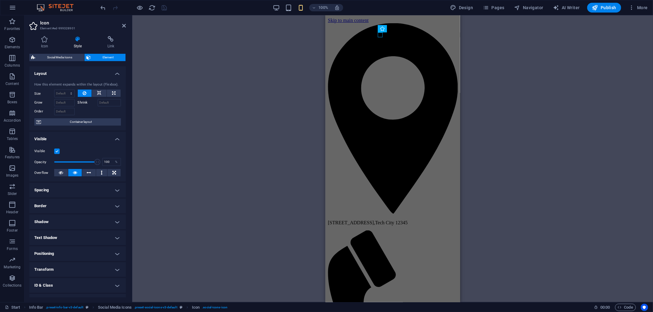
click at [58, 151] on label at bounding box center [57, 152] width 6 height 6
click at [0, 0] on input "Visible" at bounding box center [0, 0] width 0 height 0
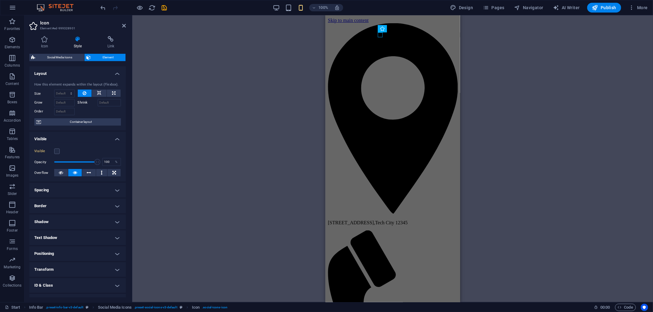
click at [500, 58] on div "Placeholder Banner Logo Menu Bar Icon Info Bar Social Media Icons Container Tex…" at bounding box center [392, 158] width 521 height 287
click at [209, 71] on div "Placeholder Banner Logo Menu Bar Icon Info Bar Social Media Icons Container Tex…" at bounding box center [392, 158] width 521 height 287
click at [506, 73] on div "Placeholder Banner Menu Bar Logo Menu Bar Icon Info Bar Social Media Icons Cont…" at bounding box center [392, 158] width 521 height 287
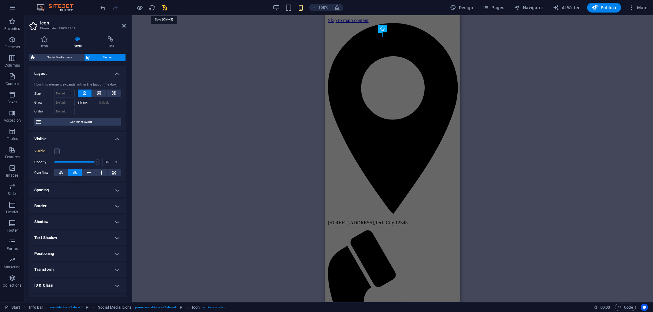
click at [162, 6] on icon "save" at bounding box center [164, 7] width 7 height 7
checkbox input "false"
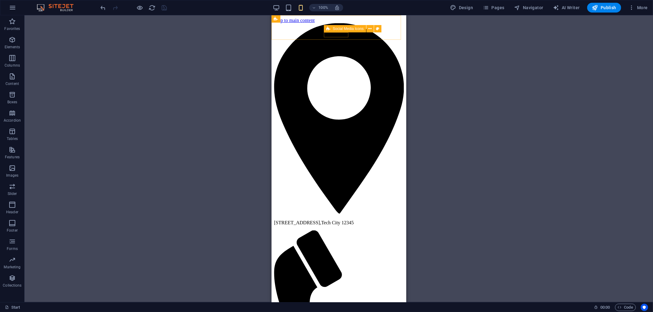
click at [330, 32] on icon at bounding box center [328, 28] width 4 height 7
select select "rem"
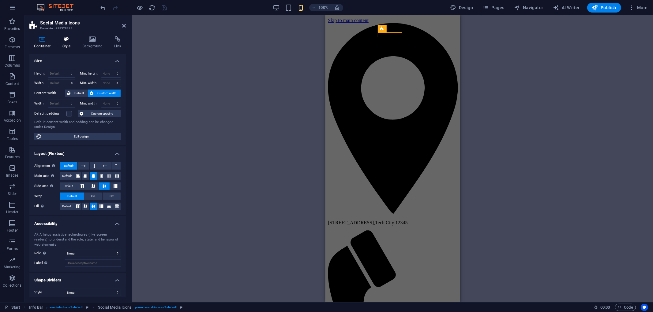
click at [69, 41] on icon at bounding box center [66, 39] width 17 height 6
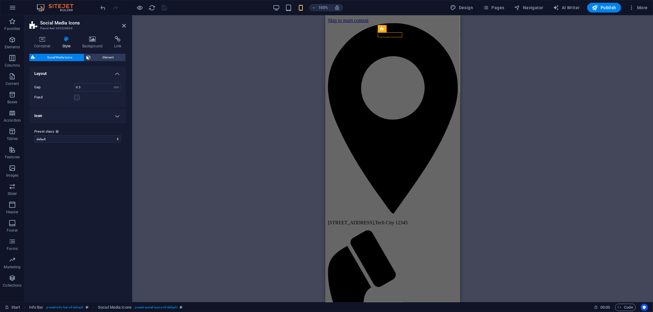
click at [108, 50] on div "Container Style Background Link Size Height Default px rem % vh vw Min. height …" at bounding box center [77, 167] width 96 height 262
click at [108, 54] on span "Element" at bounding box center [107, 57] width 31 height 7
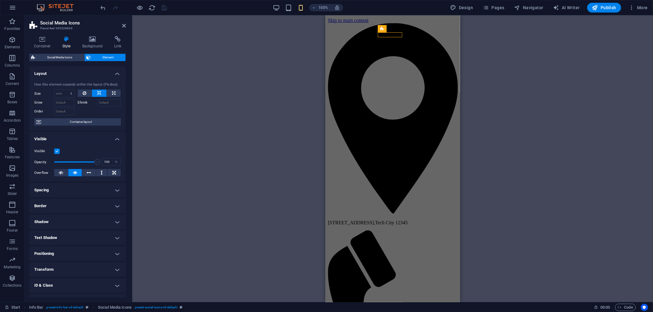
click at [55, 150] on label at bounding box center [57, 152] width 6 height 6
click at [0, 0] on input "Visible" at bounding box center [0, 0] width 0 height 0
click at [166, 7] on icon "save" at bounding box center [164, 7] width 7 height 7
checkbox input "false"
